Goal: Communication & Community: Answer question/provide support

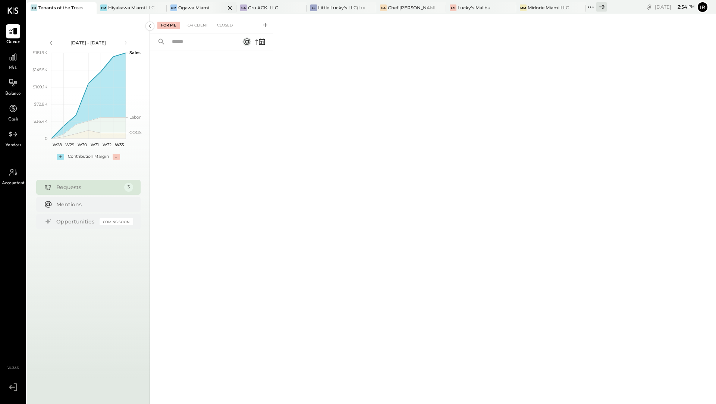
click at [187, 6] on div "Ogawa Miami" at bounding box center [193, 7] width 31 height 6
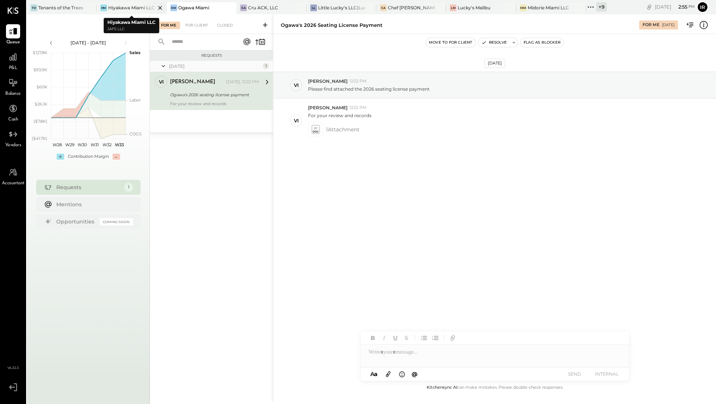
click at [141, 9] on div at bounding box center [154, 7] width 26 height 11
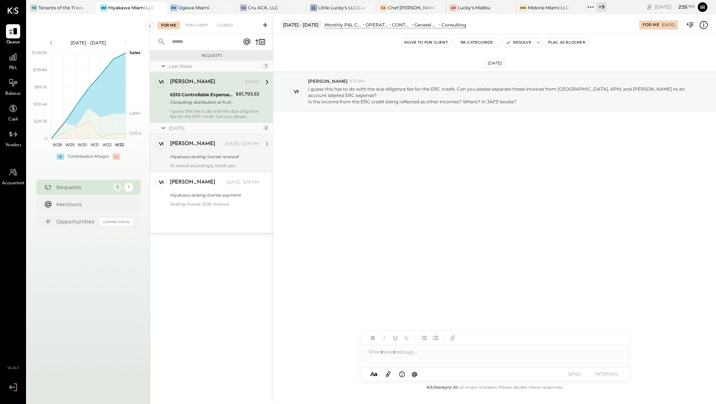
click at [192, 145] on div "[PERSON_NAME]" at bounding box center [197, 143] width 54 height 7
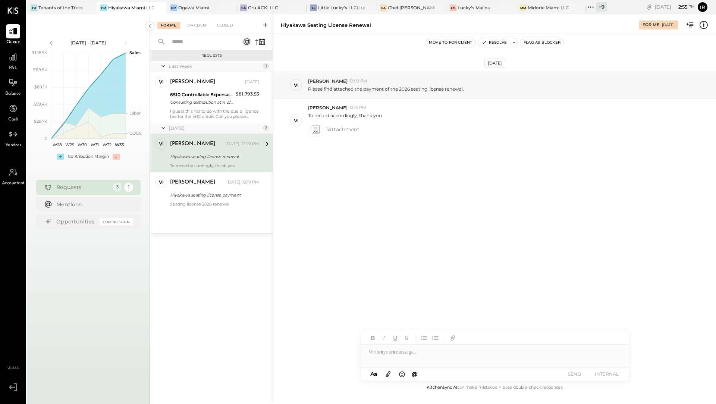
click at [185, 211] on div "Last Week 1 vi [PERSON_NAME] Owner [PERSON_NAME] [DATE] 6510 Controllable Expen…" at bounding box center [211, 147] width 123 height 172
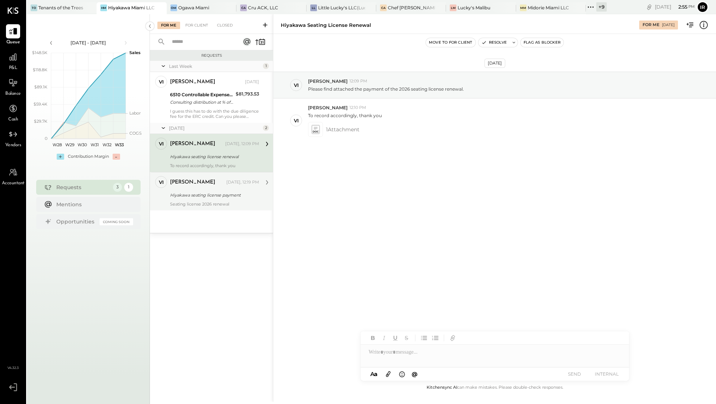
click at [184, 197] on div "Hiyakawa seating license payment" at bounding box center [213, 194] width 87 height 7
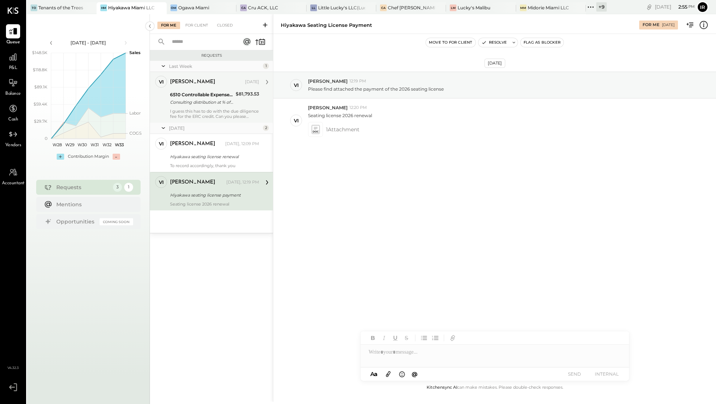
click at [192, 113] on div "I guess this has to do with the due diligence fee for the ERC credit. Can you p…" at bounding box center [214, 113] width 89 height 10
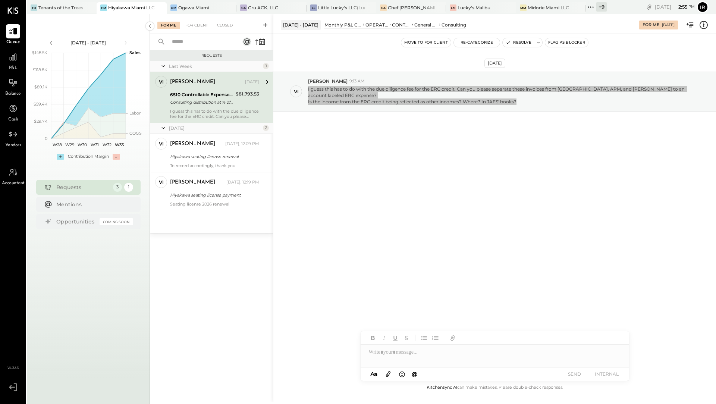
drag, startPoint x: 308, startPoint y: 89, endPoint x: 463, endPoint y: 113, distance: 157.2
click at [463, 113] on div "[DATE] vi [PERSON_NAME] 9:13 AM I guess this has to do with the due diligence f…" at bounding box center [494, 110] width 442 height 115
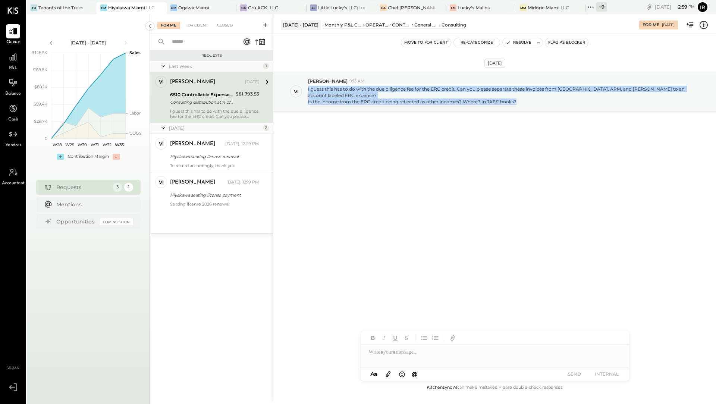
copy p "I guess this has to do with the due diligence fee for the ERC credit. Can you p…"
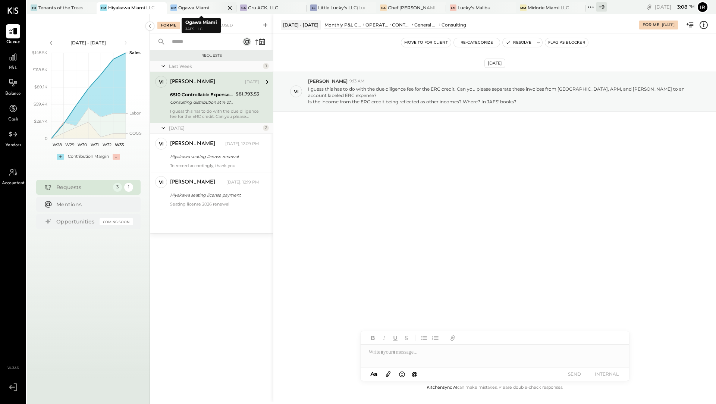
click at [176, 9] on div "OM" at bounding box center [173, 7] width 7 height 7
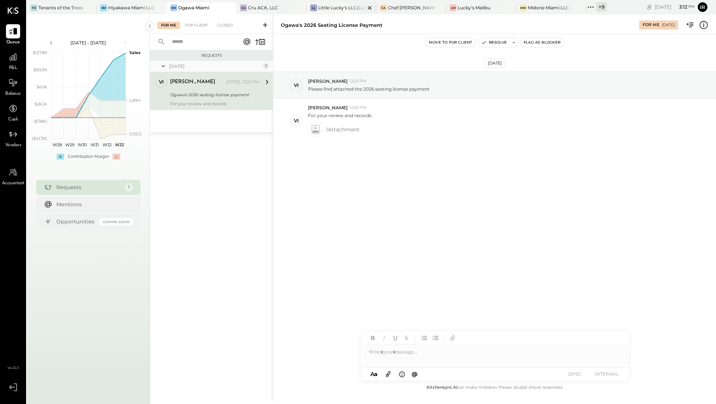
click at [343, 9] on div "Little Lucky's LLC(Lucky's Soho)" at bounding box center [341, 7] width 47 height 6
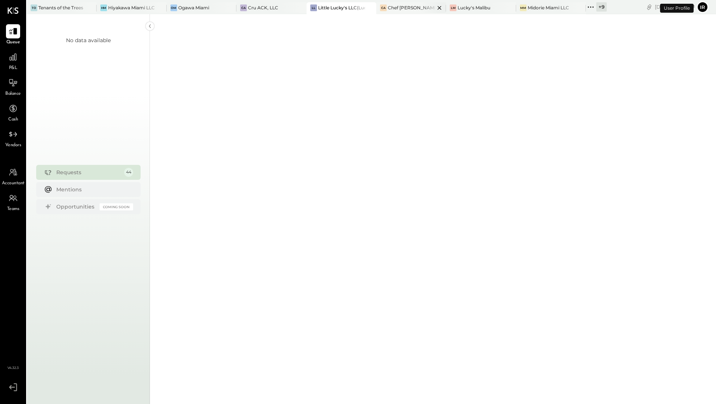
click at [411, 8] on div "Chef [PERSON_NAME]'s Vineyard Restaurant" at bounding box center [411, 7] width 47 height 6
click at [480, 10] on div "Lucky's Malibu" at bounding box center [473, 7] width 33 height 6
click at [551, 10] on div "Midorie Miami LLC" at bounding box center [547, 7] width 41 height 6
click at [594, 9] on icon at bounding box center [591, 7] width 10 height 10
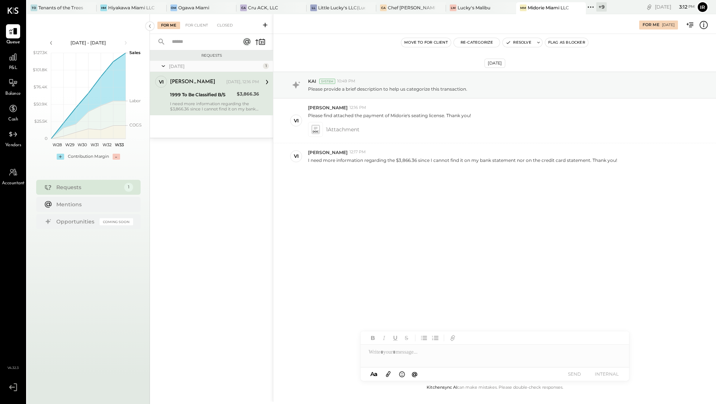
click at [363, 212] on div "[DATE] KAI System 10:49 PM Please provide a brief description to help us catego…" at bounding box center [494, 139] width 442 height 173
click at [315, 129] on icon at bounding box center [315, 129] width 8 height 9
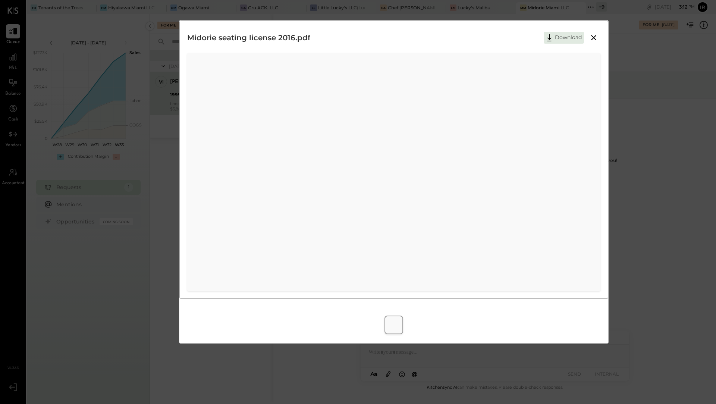
click at [591, 40] on icon at bounding box center [593, 37] width 9 height 9
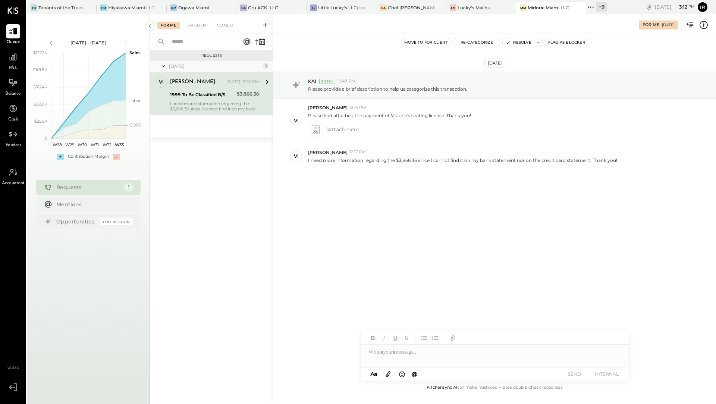
click at [226, 97] on div "1999 To Be Classified B/S" at bounding box center [202, 94] width 64 height 7
click at [379, 353] on div at bounding box center [494, 351] width 268 height 15
paste div
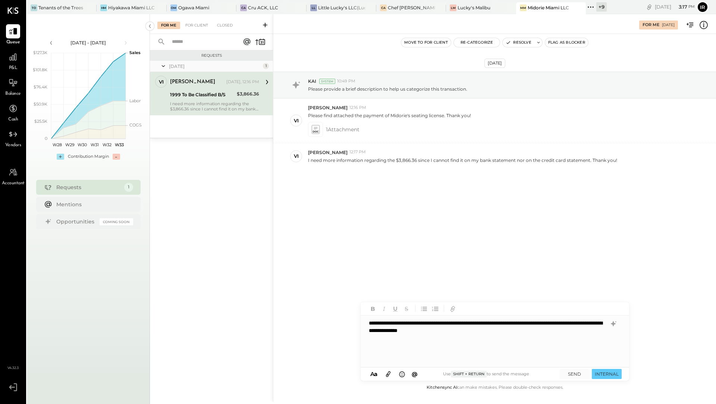
click at [366, 325] on div "**********" at bounding box center [494, 341] width 268 height 52
click at [579, 371] on button "SEND" at bounding box center [574, 374] width 30 height 10
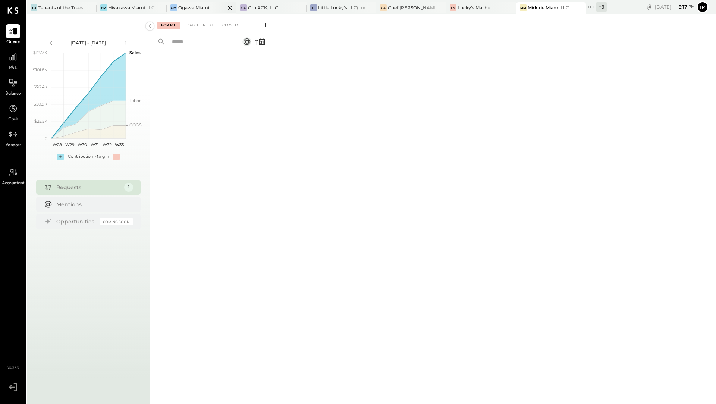
click at [198, 7] on div "Ogawa Miami" at bounding box center [193, 7] width 31 height 6
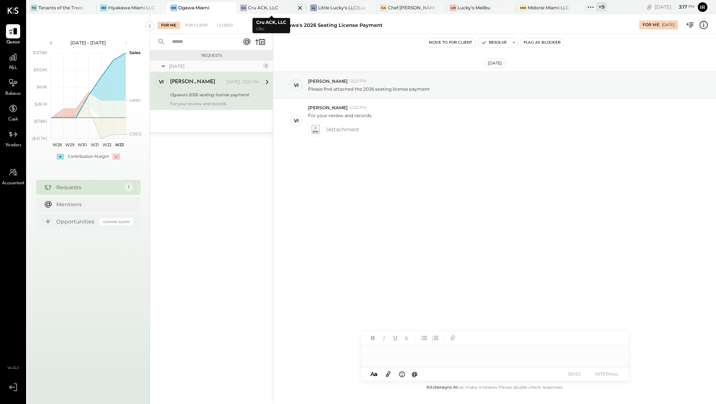
click at [261, 9] on div "Cru ACK, LLC" at bounding box center [263, 7] width 30 height 6
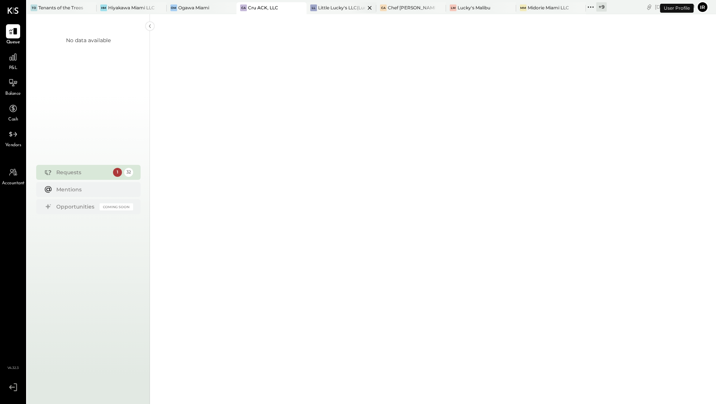
click at [354, 7] on div at bounding box center [363, 7] width 26 height 11
click at [407, 12] on div "CA Chef [PERSON_NAME]'s Vineyard Restaurant" at bounding box center [411, 8] width 70 height 12
